Goal: Transaction & Acquisition: Purchase product/service

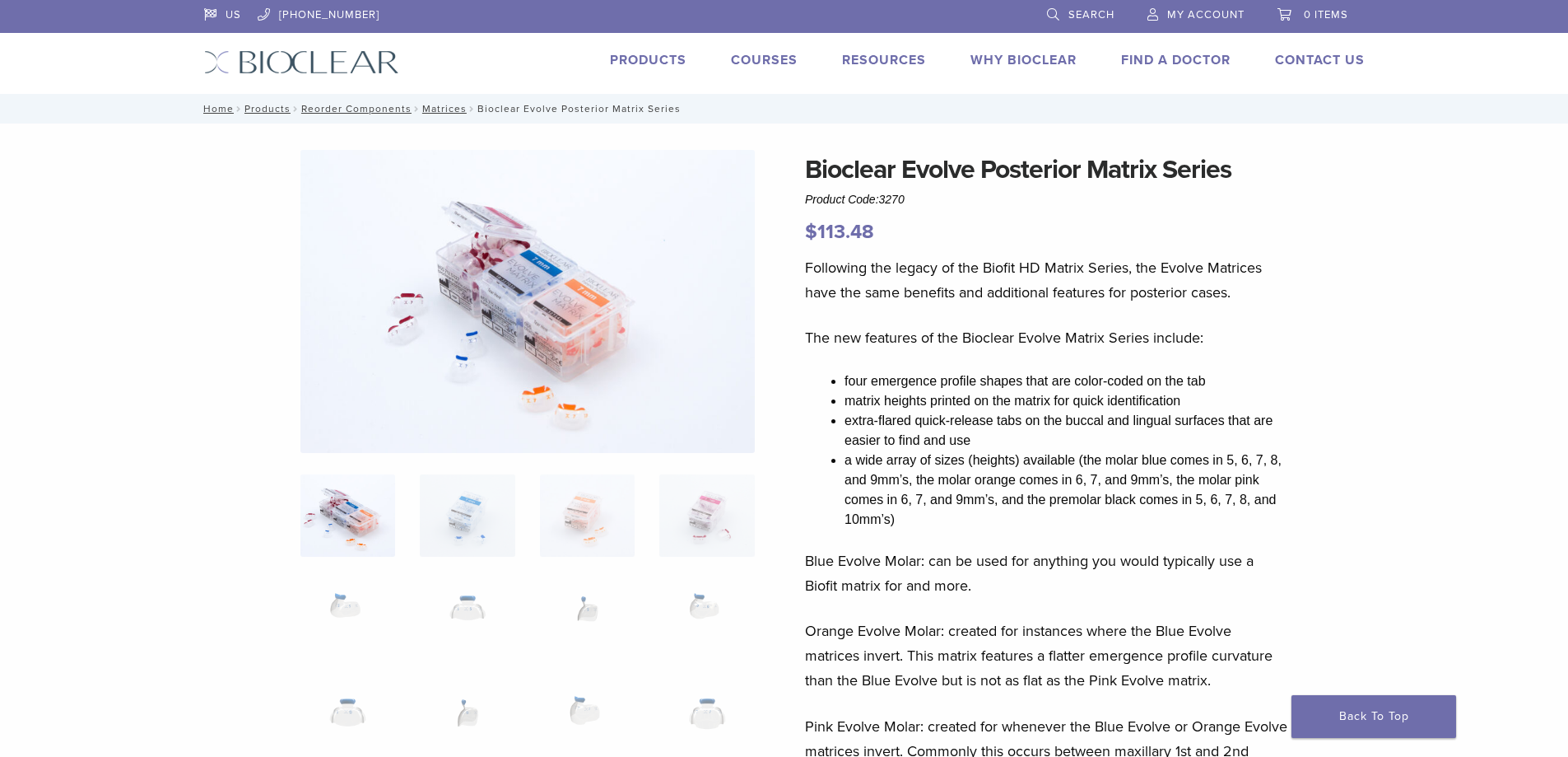
click at [1212, 21] on link "My Account" at bounding box center [1196, 12] width 97 height 25
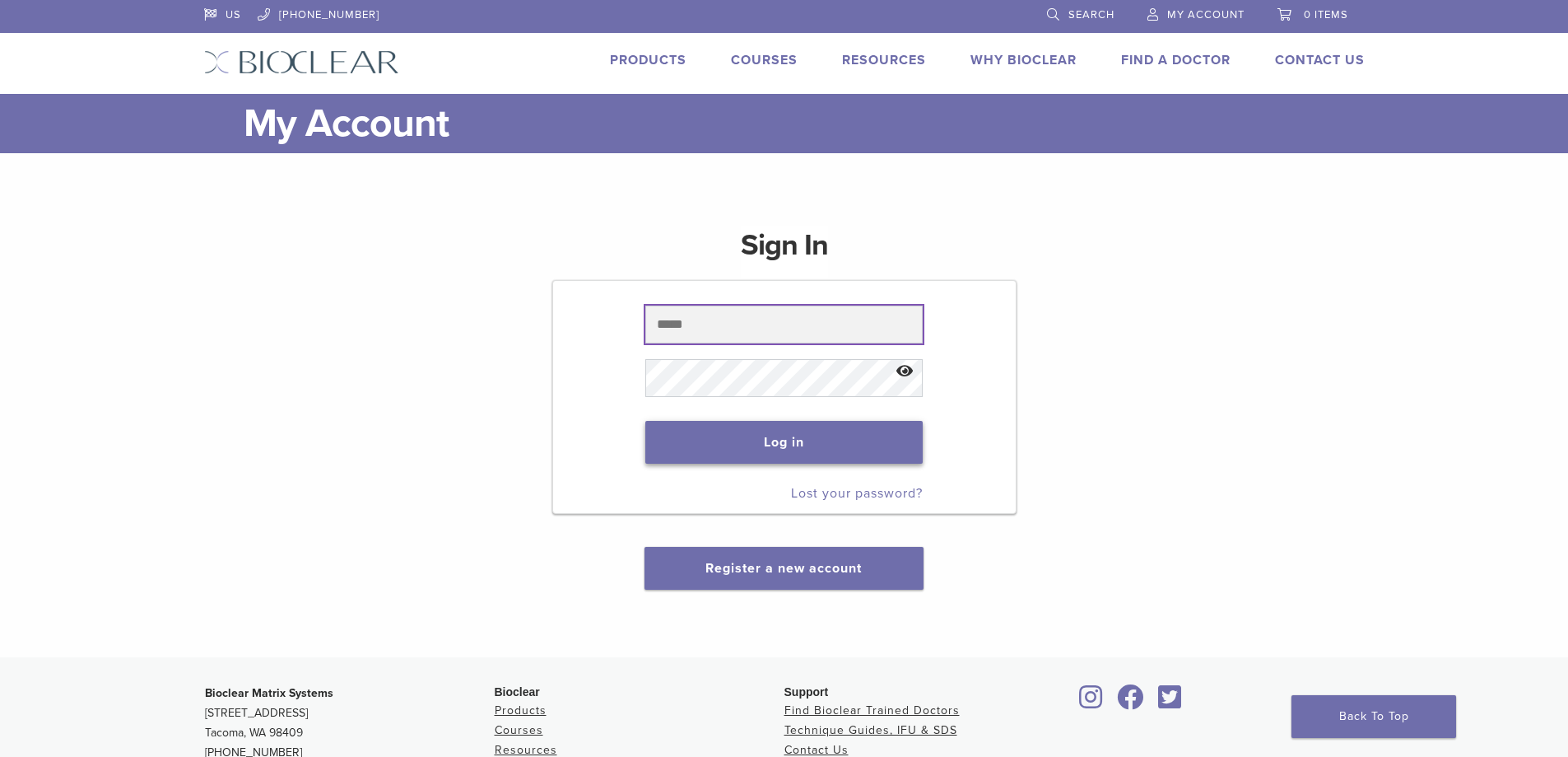
type input "**********"
click at [801, 452] on button "Log in" at bounding box center [784, 442] width 278 height 43
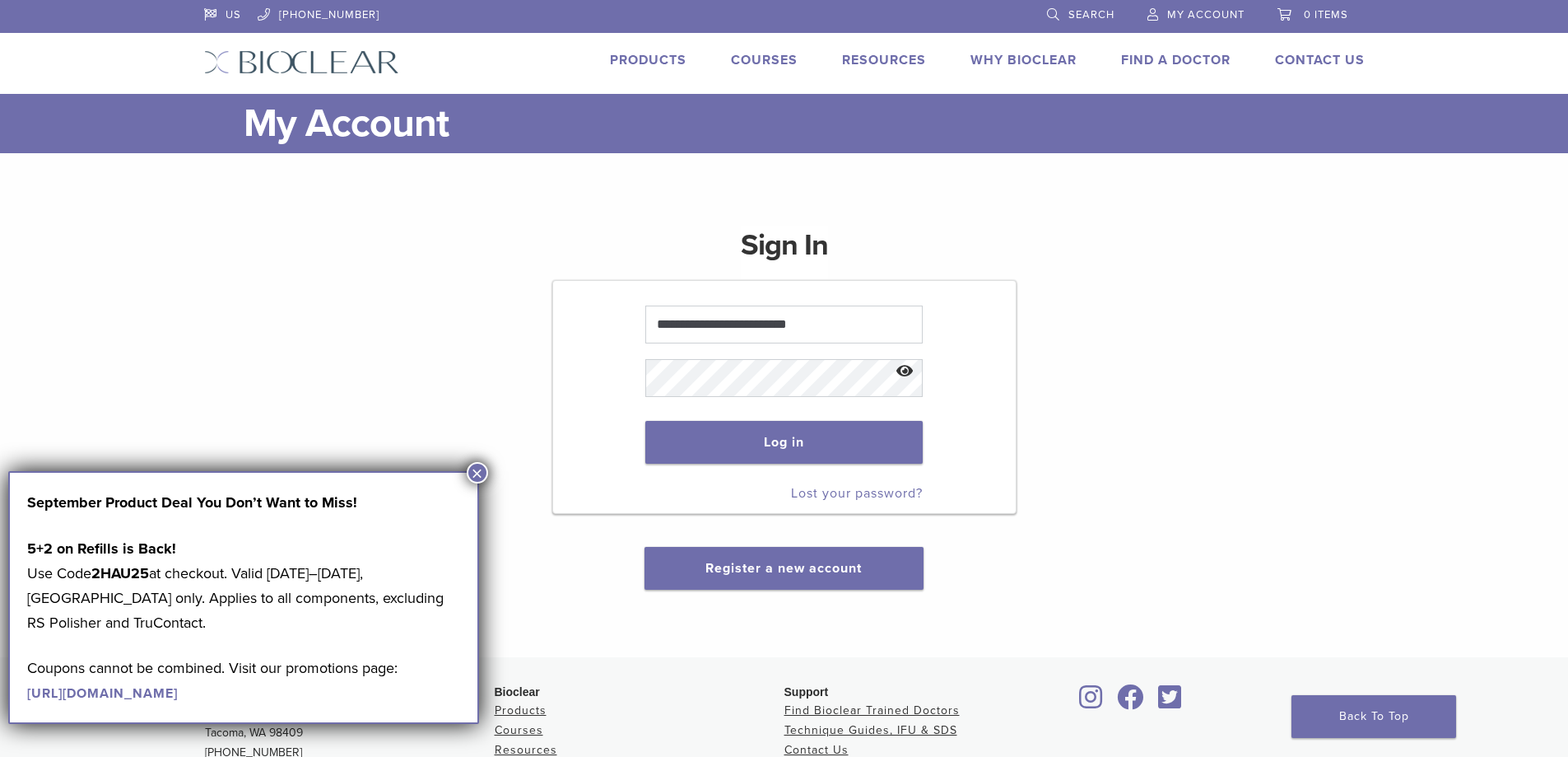
click at [480, 469] on button "×" at bounding box center [477, 473] width 21 height 21
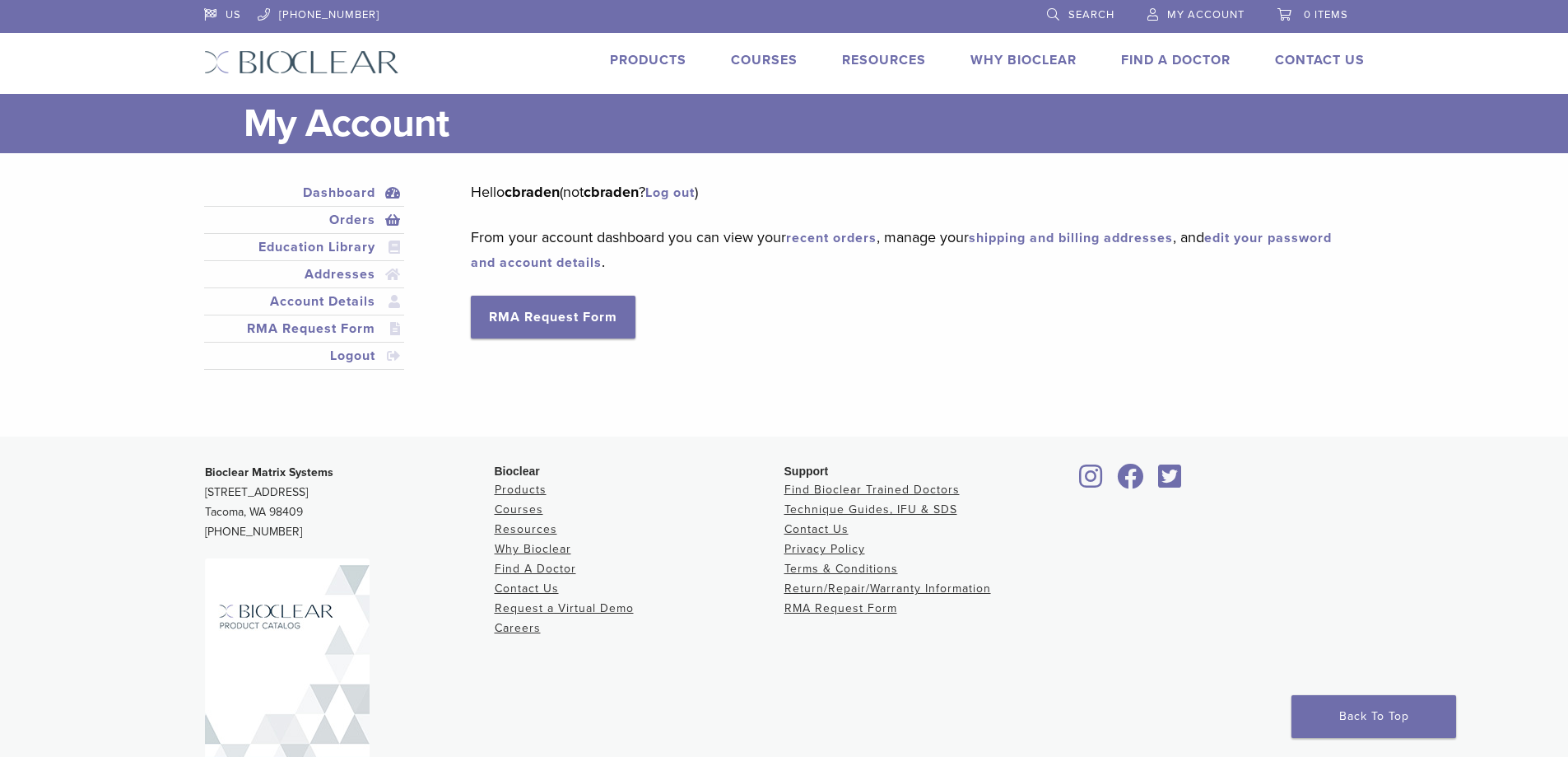
click at [367, 215] on link "Orders" at bounding box center [304, 219] width 194 height 20
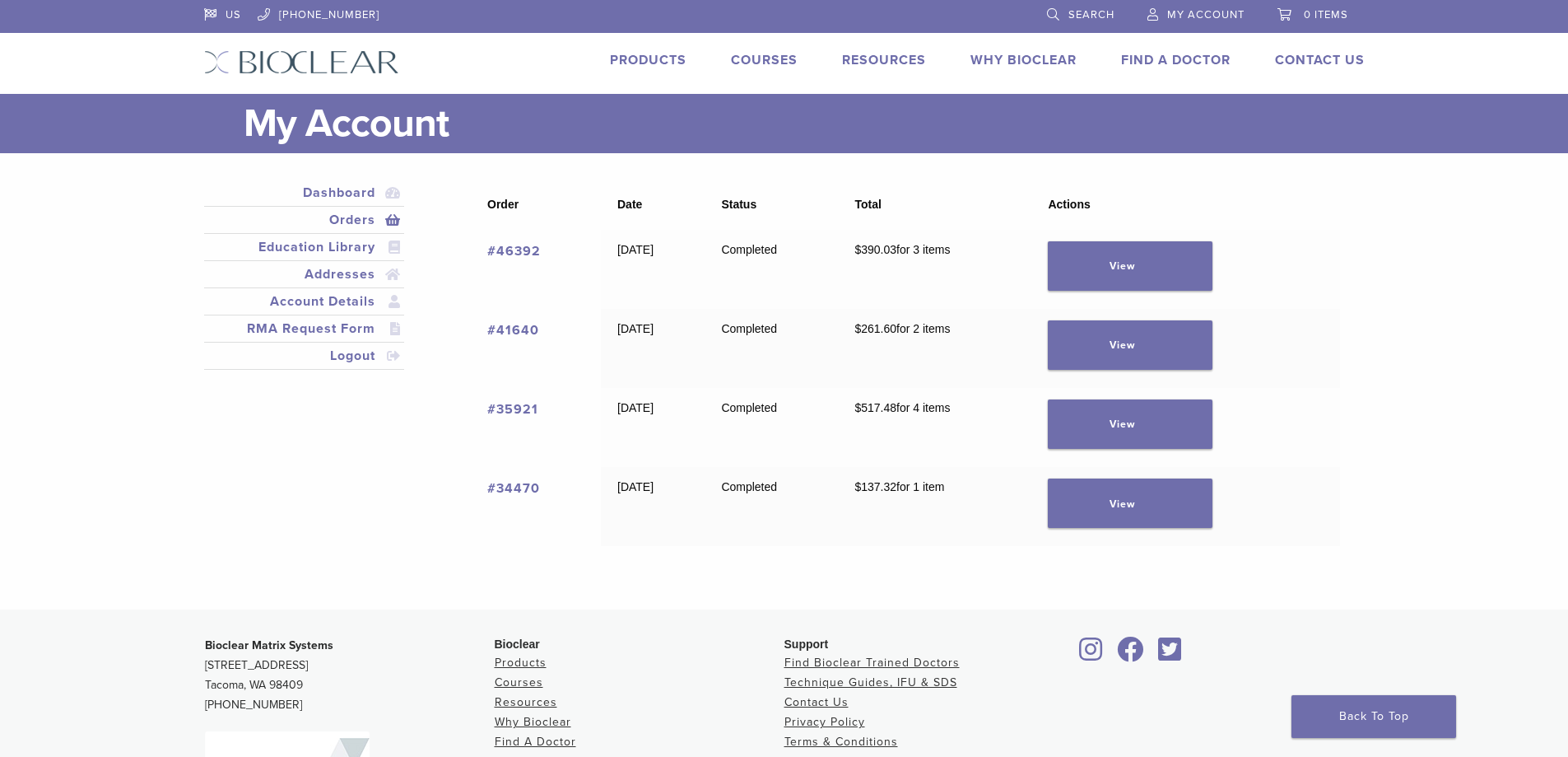
click at [523, 330] on link "#41640" at bounding box center [513, 331] width 52 height 17
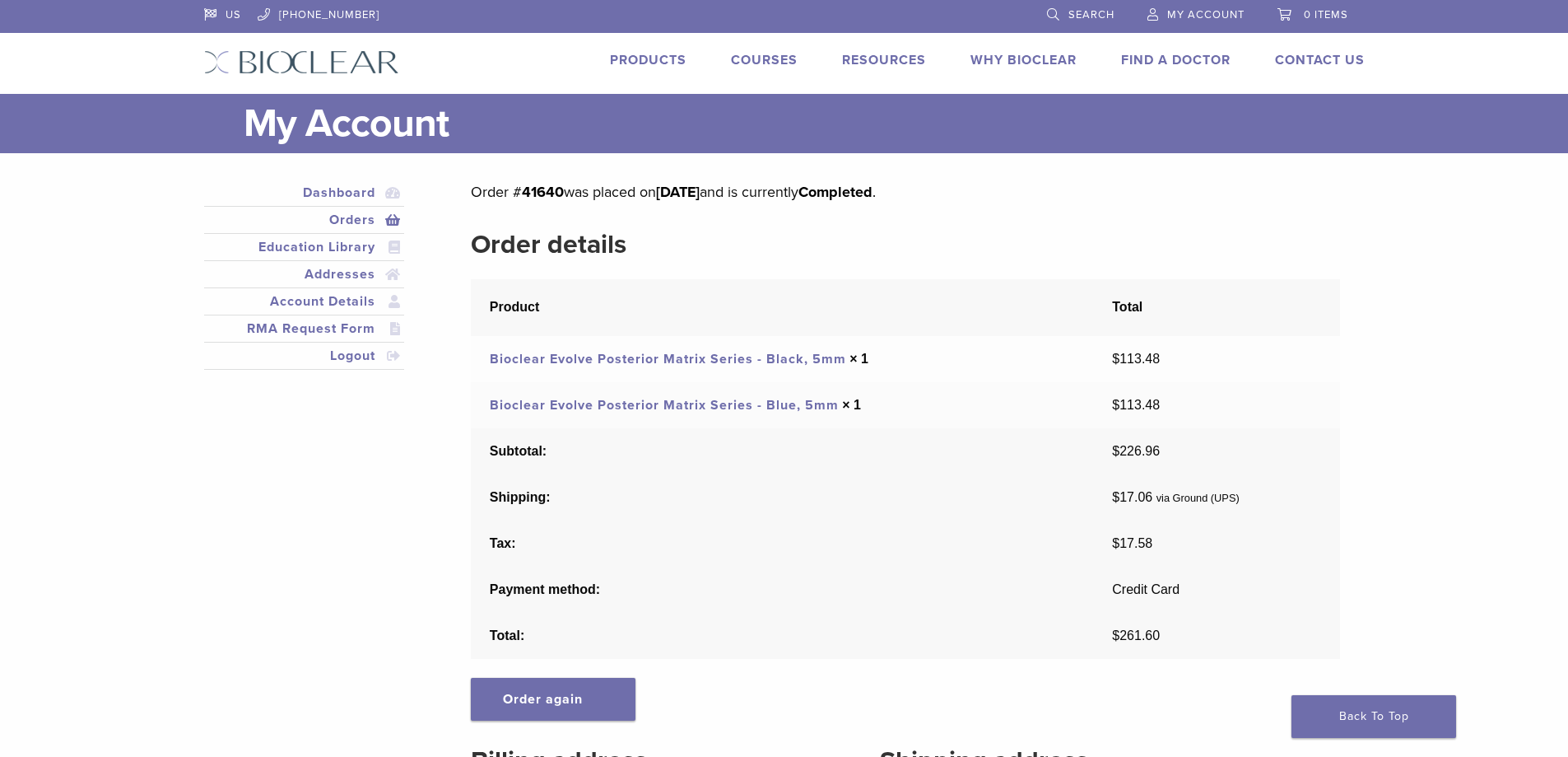
click at [688, 404] on link "Bioclear Evolve Posterior Matrix Series - Blue, 5mm" at bounding box center [665, 405] width 349 height 17
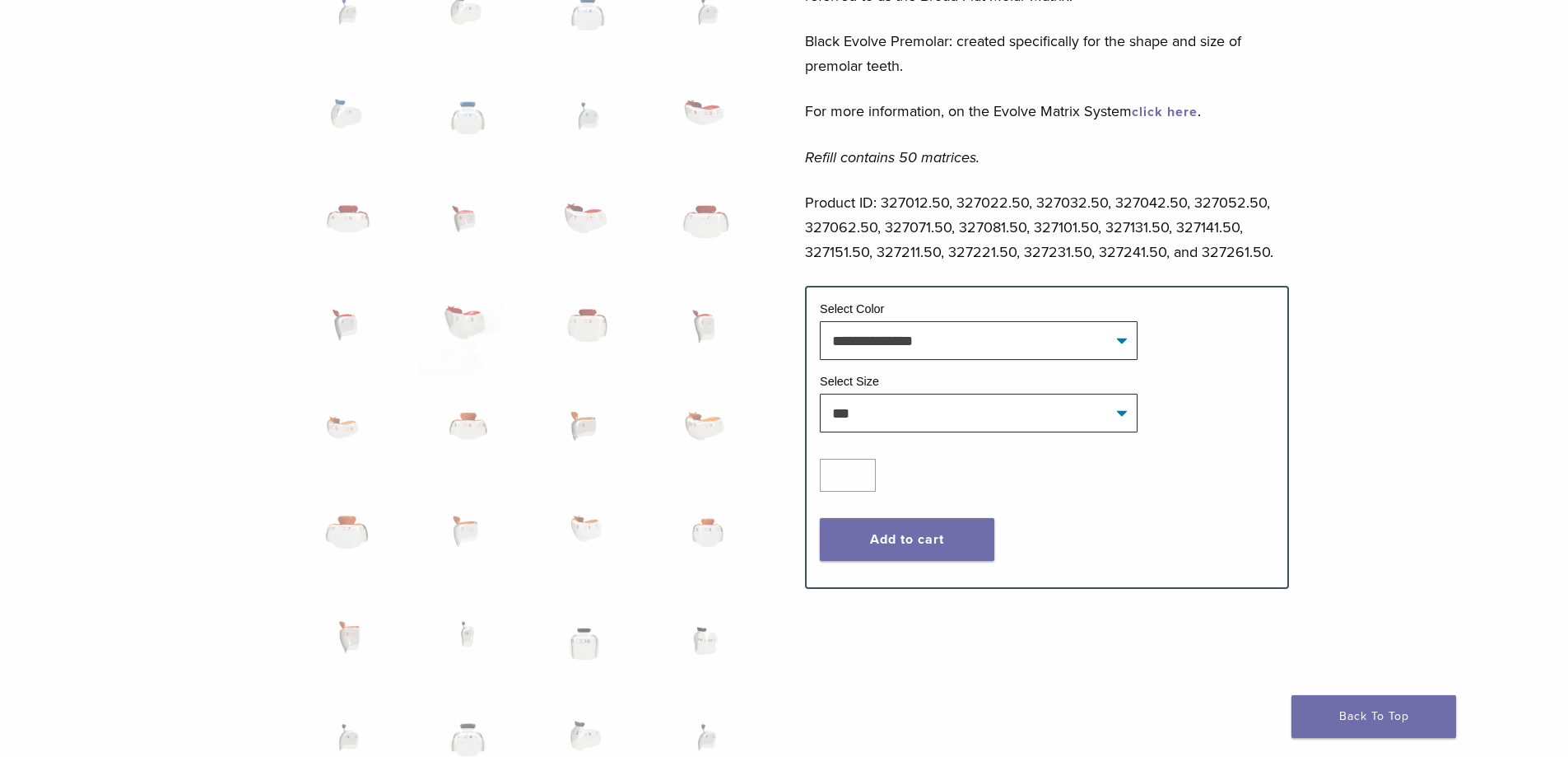
scroll to position [824, 0]
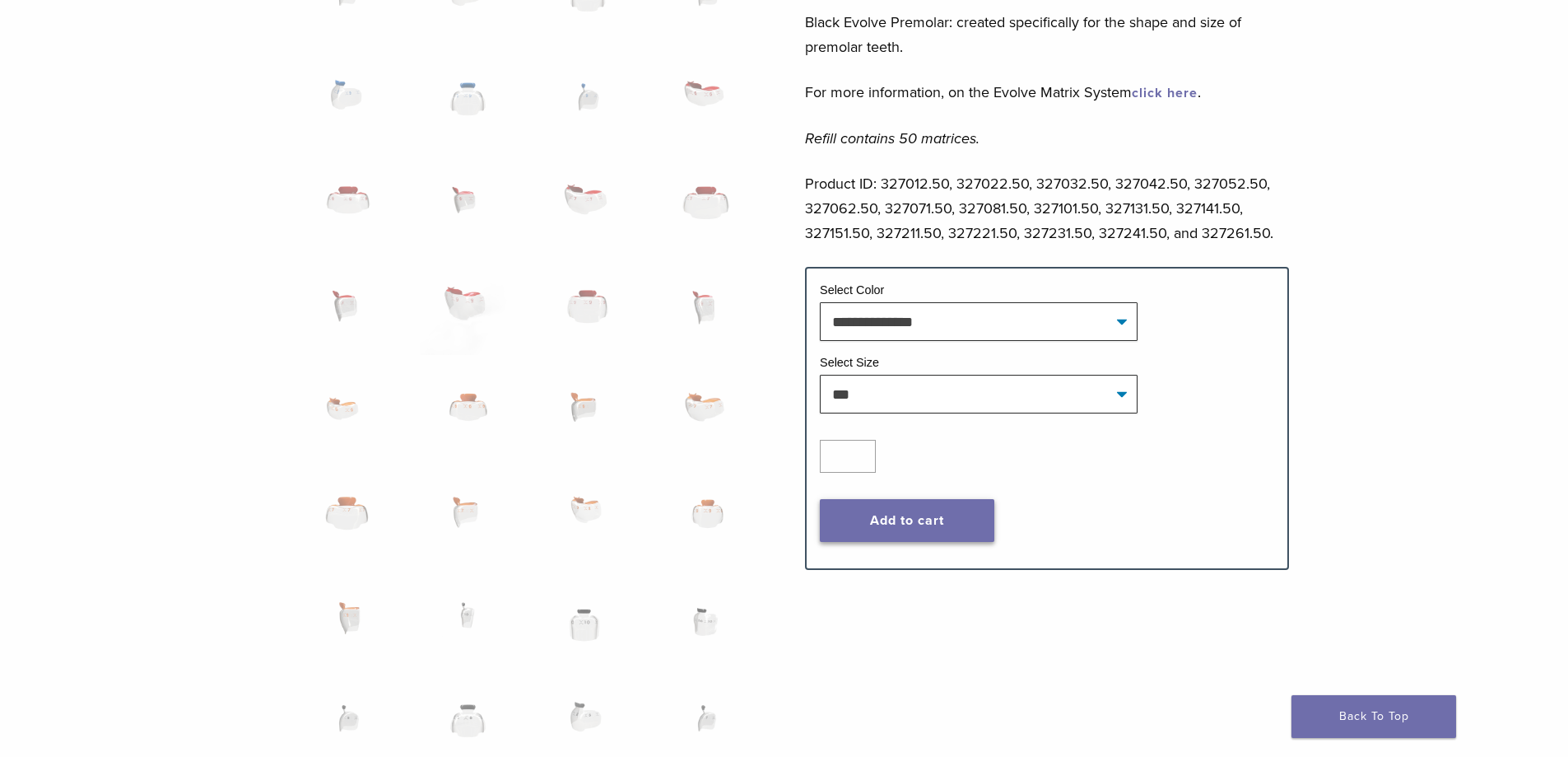
click at [906, 525] on button "Add to cart" at bounding box center [907, 520] width 175 height 43
